Goal: Task Accomplishment & Management: Complete application form

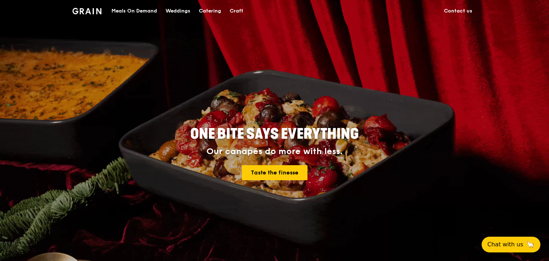
click at [217, 11] on div "Catering" at bounding box center [210, 10] width 22 height 21
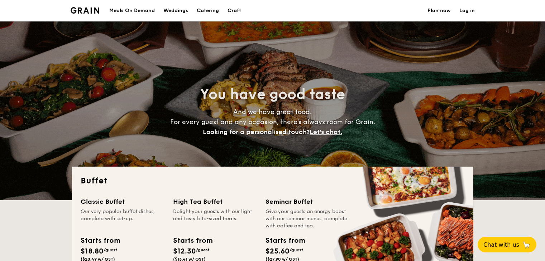
select select
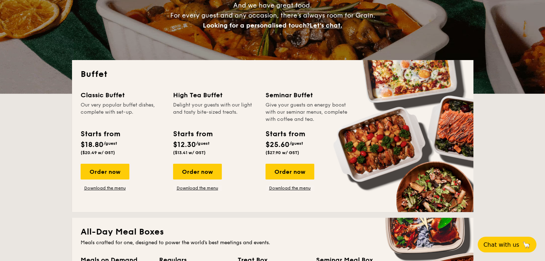
scroll to position [107, 0]
